Goal: Task Accomplishment & Management: Complete application form

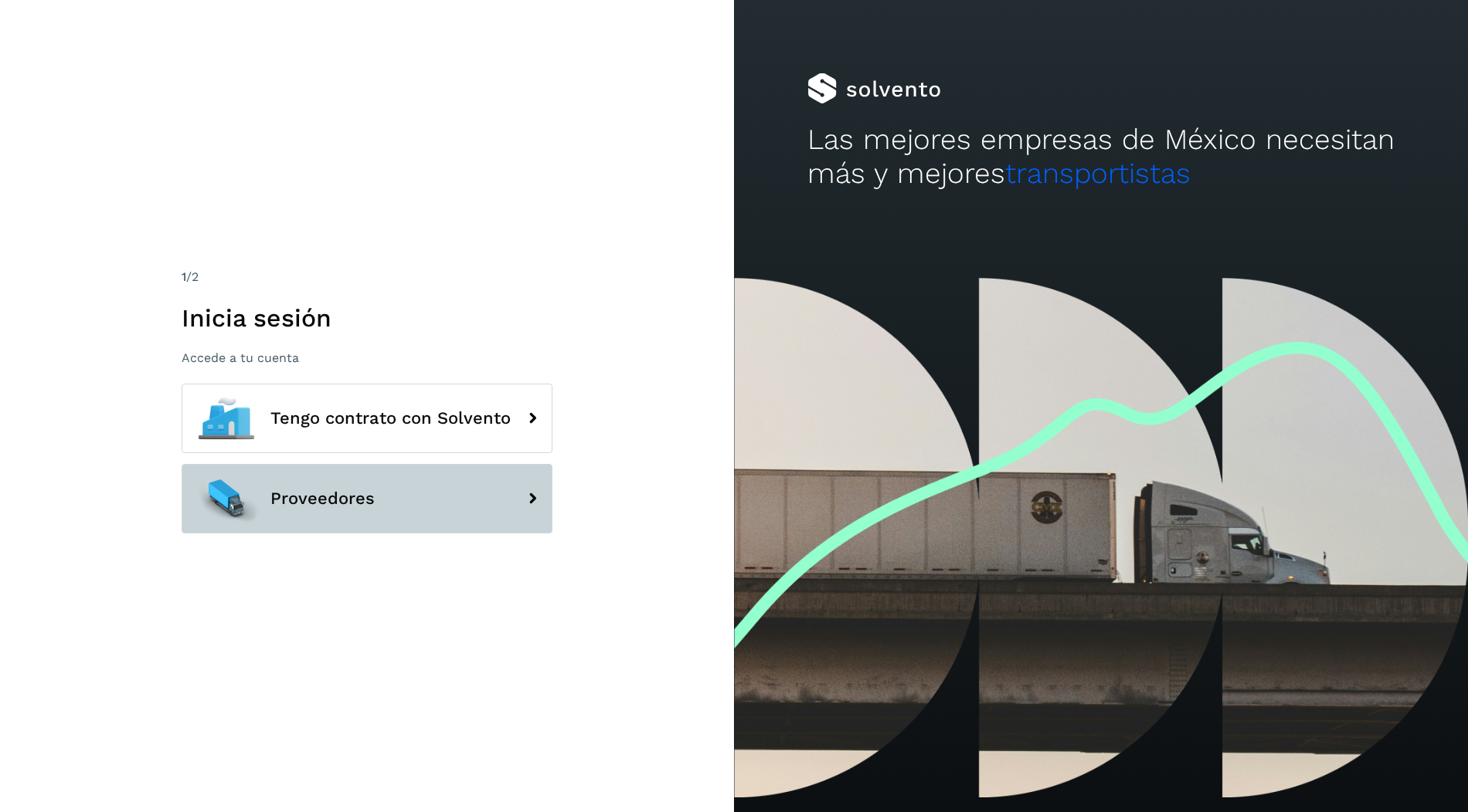
click at [350, 465] on button "Proveedores" at bounding box center [367, 499] width 371 height 69
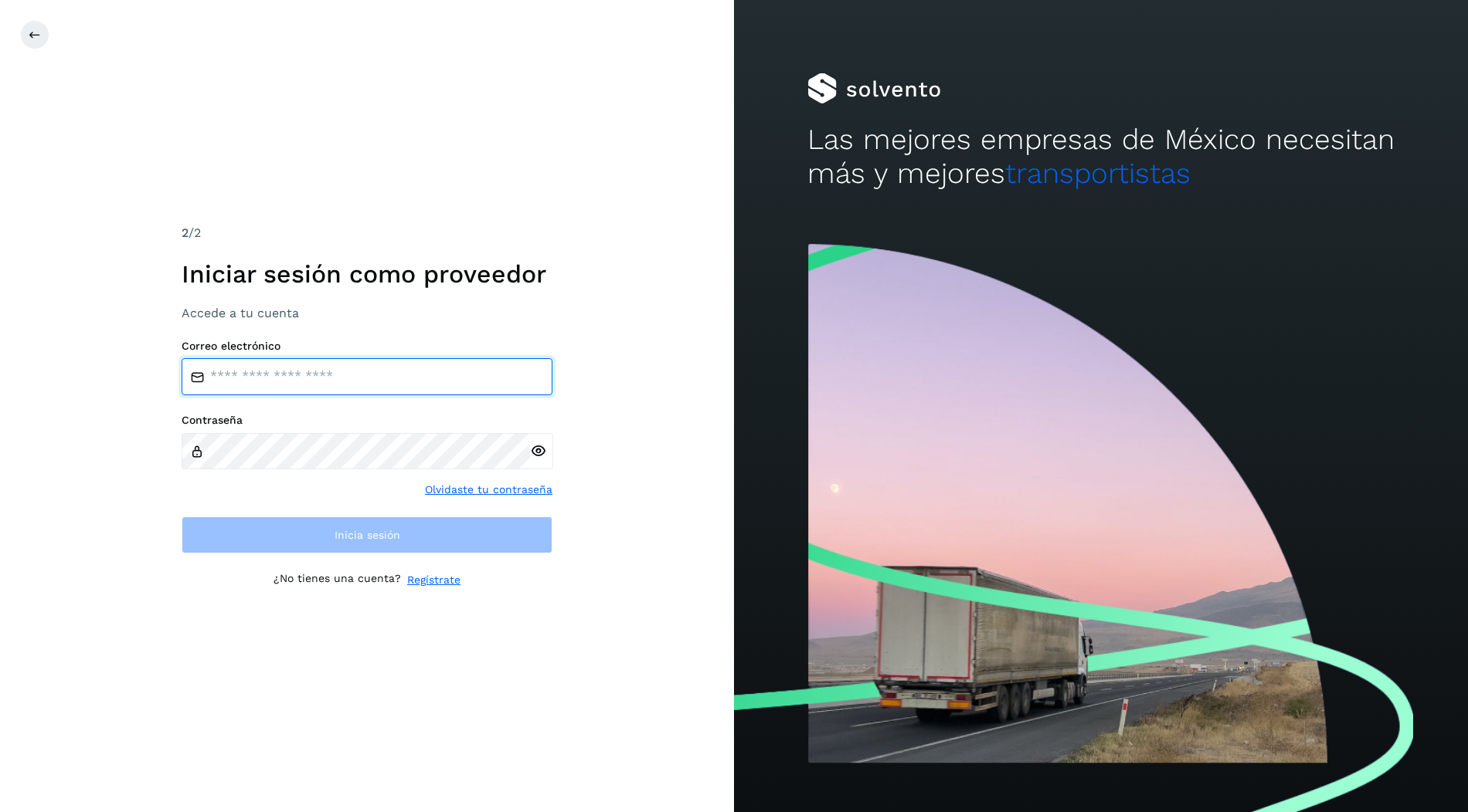
click at [314, 364] on input "email" at bounding box center [367, 377] width 371 height 37
type input "**********"
